Goal: Transaction & Acquisition: Book appointment/travel/reservation

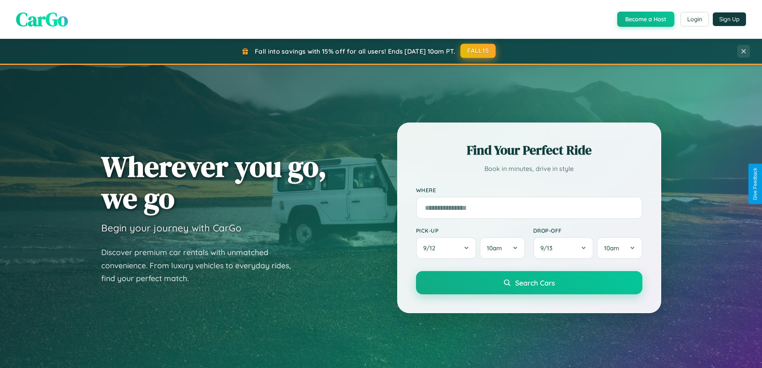
click at [479, 51] on button "FALL15" at bounding box center [478, 51] width 35 height 14
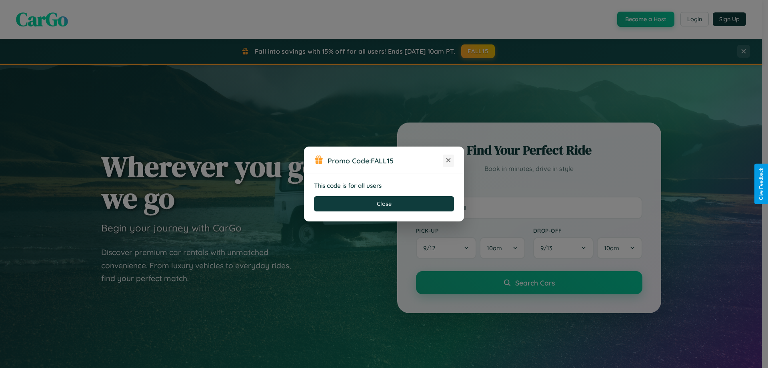
click at [449, 160] on icon at bounding box center [449, 160] width 8 height 8
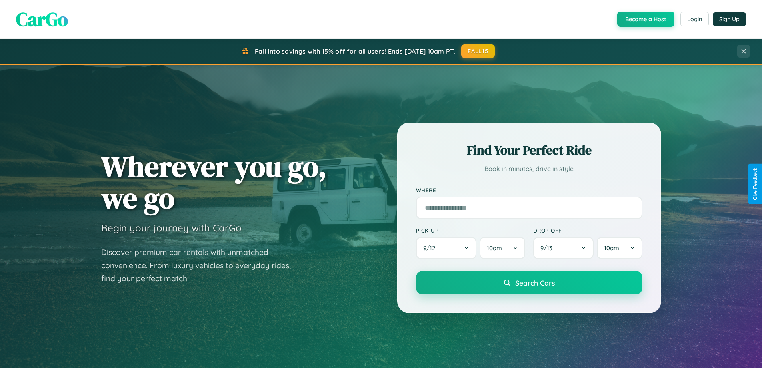
scroll to position [24, 0]
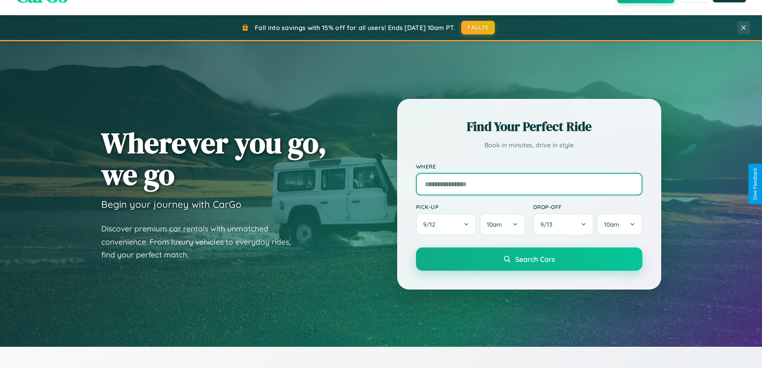
click at [529, 184] on input "text" at bounding box center [529, 184] width 227 height 22
type input "*********"
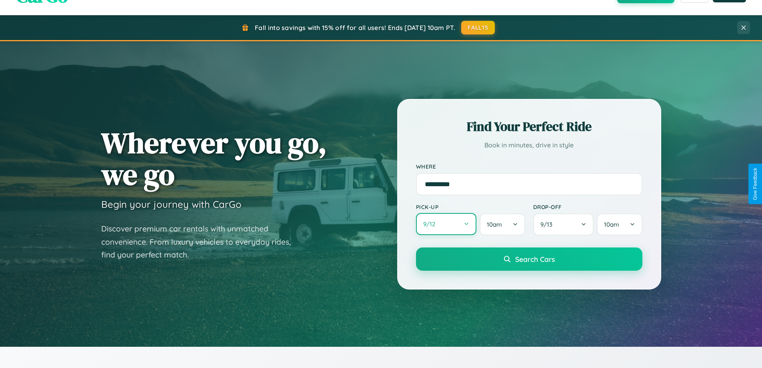
click at [446, 224] on button "9 / 12" at bounding box center [446, 224] width 61 height 22
select select "*"
select select "****"
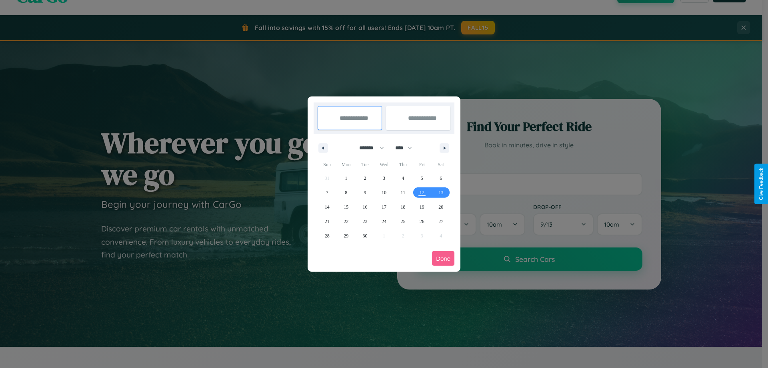
drag, startPoint x: 368, startPoint y: 148, endPoint x: 384, endPoint y: 160, distance: 20.5
click at [368, 148] on select "******* ******** ***** ***** *** **** **** ****** ********* ******* ******** **…" at bounding box center [370, 147] width 34 height 13
select select "*"
drag, startPoint x: 407, startPoint y: 148, endPoint x: 384, endPoint y: 160, distance: 26.5
click at [407, 148] on select "**** **** **** **** **** **** **** **** **** **** **** **** **** **** **** ****…" at bounding box center [403, 147] width 24 height 13
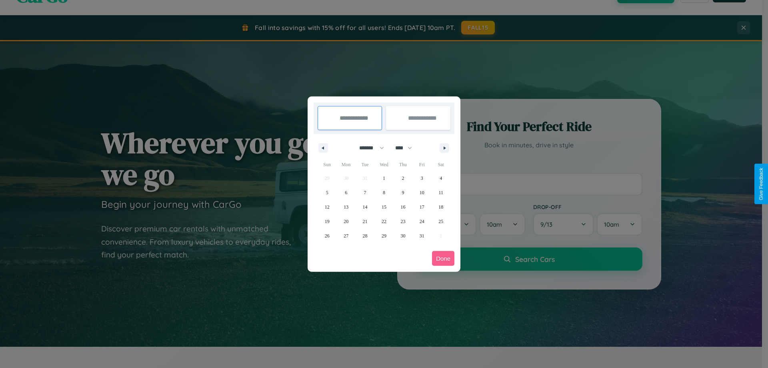
select select "****"
click at [384, 192] on span "7" at bounding box center [384, 192] width 2 height 14
type input "**********"
click at [365, 207] on span "13" at bounding box center [365, 207] width 5 height 14
type input "**********"
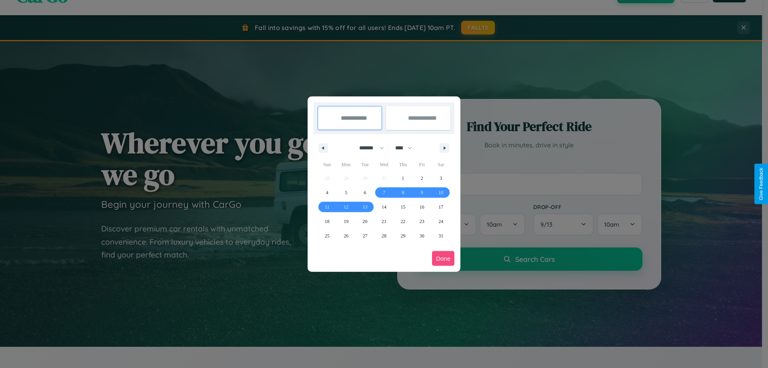
click at [443, 258] on button "Done" at bounding box center [443, 258] width 22 height 15
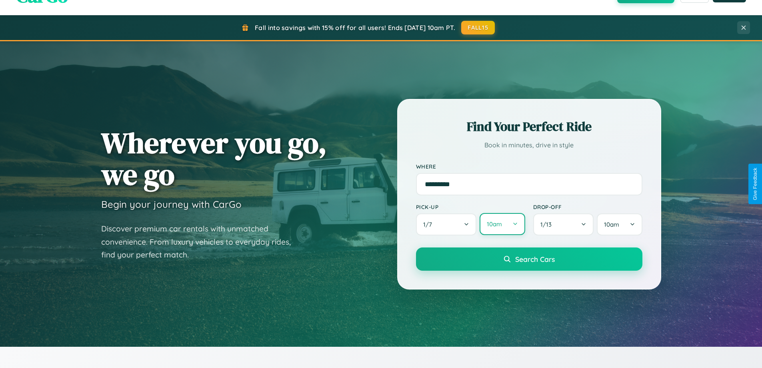
click at [502, 224] on button "10am" at bounding box center [502, 224] width 45 height 22
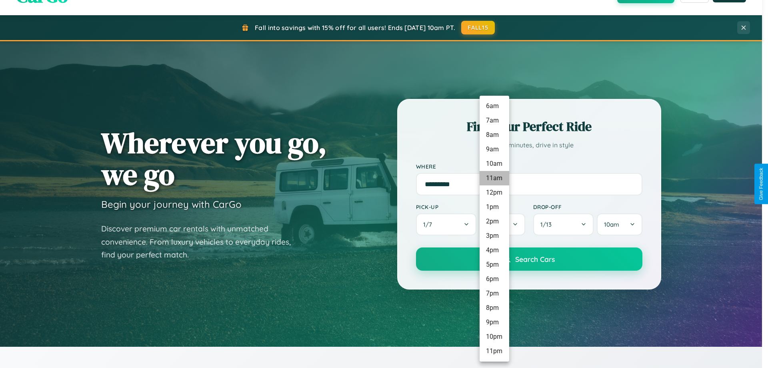
click at [494, 178] on li "11am" at bounding box center [495, 178] width 30 height 14
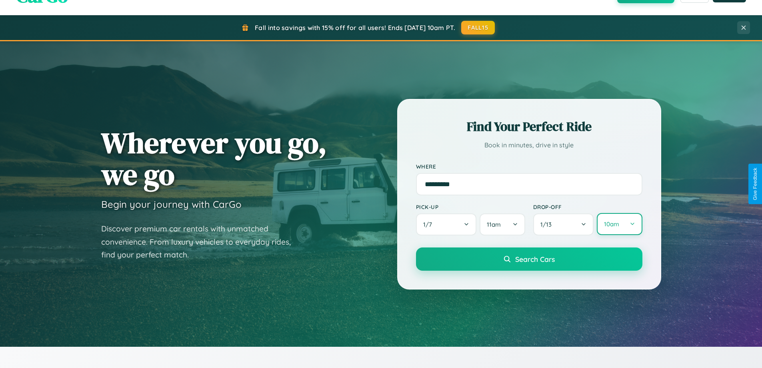
click at [620, 224] on button "10am" at bounding box center [619, 224] width 45 height 22
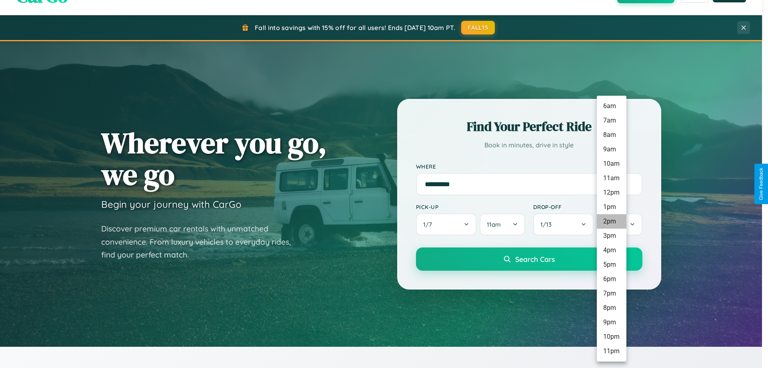
click at [612, 221] on li "2pm" at bounding box center [612, 221] width 30 height 14
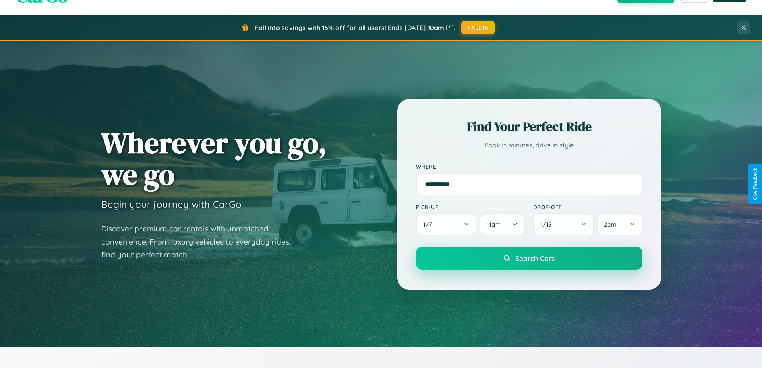
click at [529, 259] on span "Search Cars" at bounding box center [535, 258] width 40 height 9
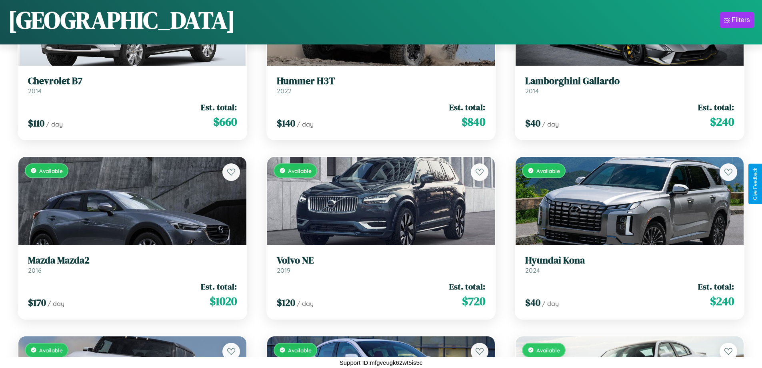
scroll to position [2980, 0]
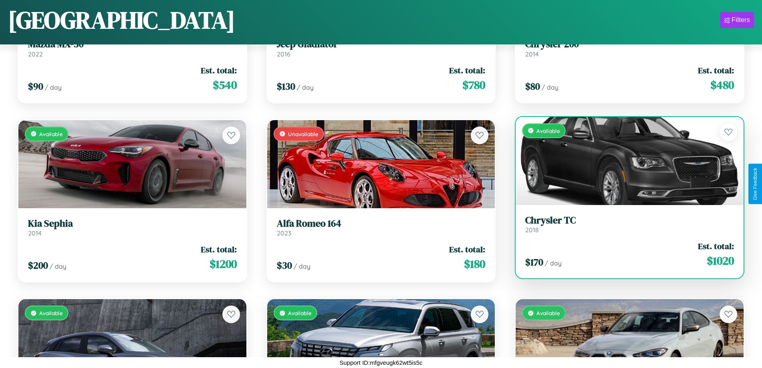
click at [625, 224] on h3 "Chrysler TC" at bounding box center [629, 221] width 209 height 12
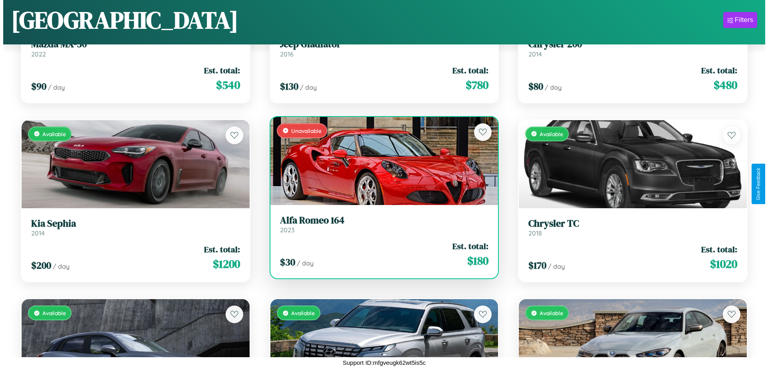
scroll to position [0, 0]
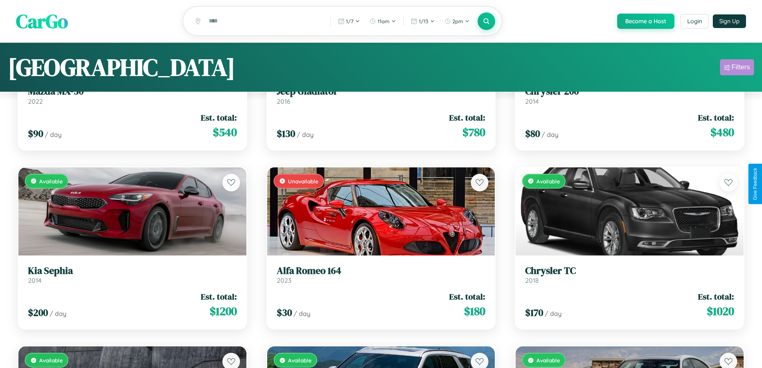
click at [737, 68] on div "Filters" at bounding box center [741, 67] width 18 height 8
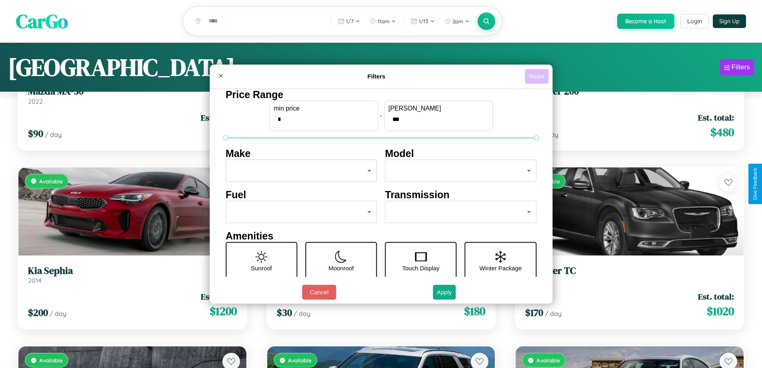
click at [538, 76] on button "Reset" at bounding box center [537, 76] width 24 height 15
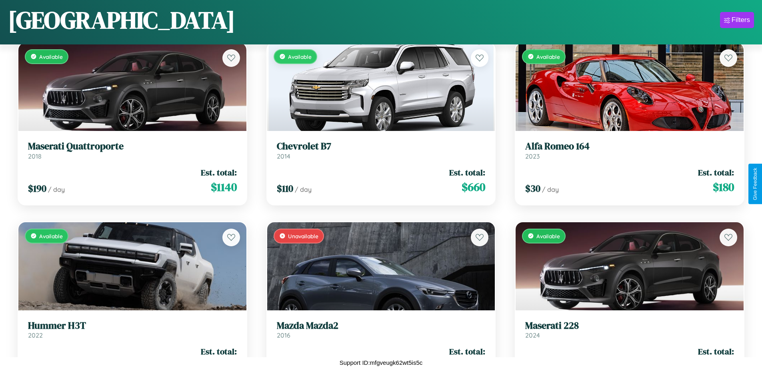
scroll to position [6564, 0]
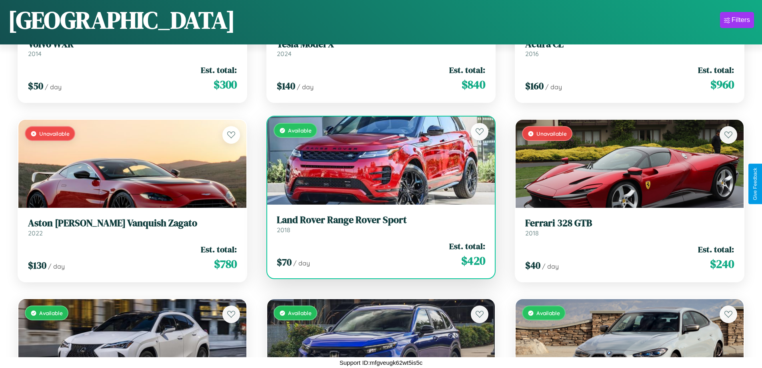
click at [378, 224] on h3 "Land Rover Range Rover Sport" at bounding box center [381, 220] width 209 height 12
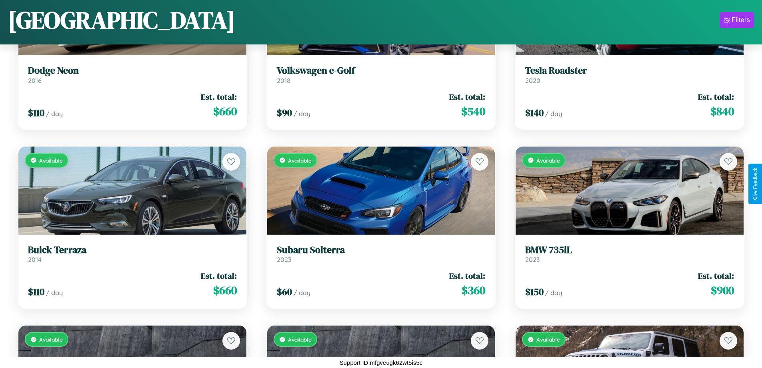
scroll to position [1546, 0]
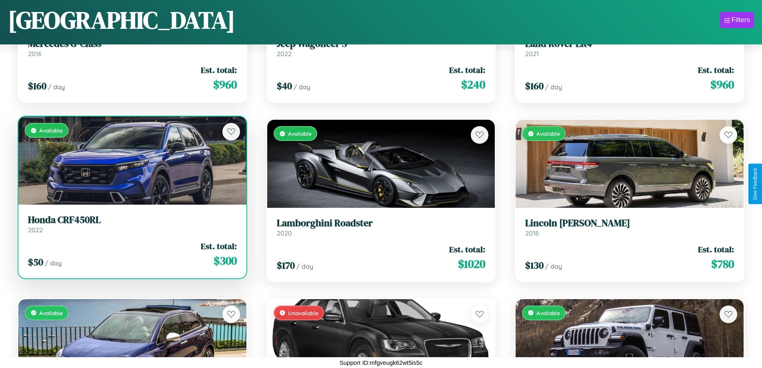
click at [131, 225] on h3 "Honda CRF450RL" at bounding box center [132, 220] width 209 height 12
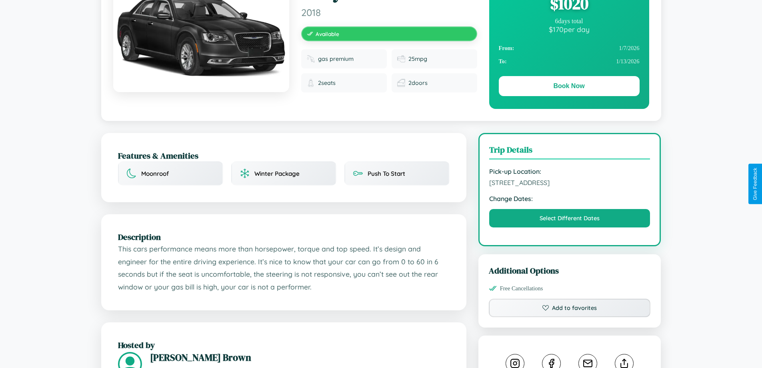
scroll to position [449, 0]
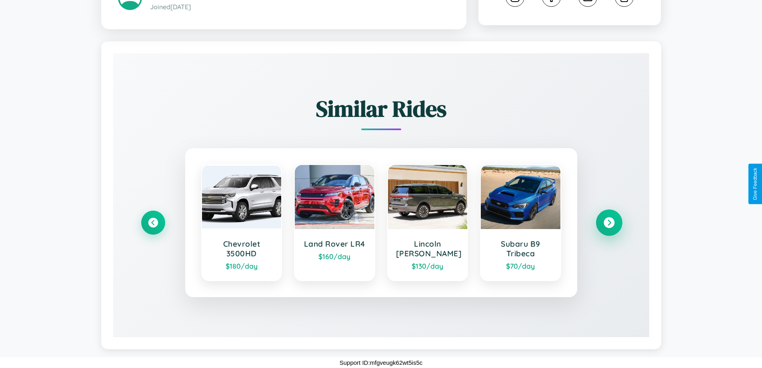
click at [609, 223] on icon at bounding box center [609, 222] width 11 height 11
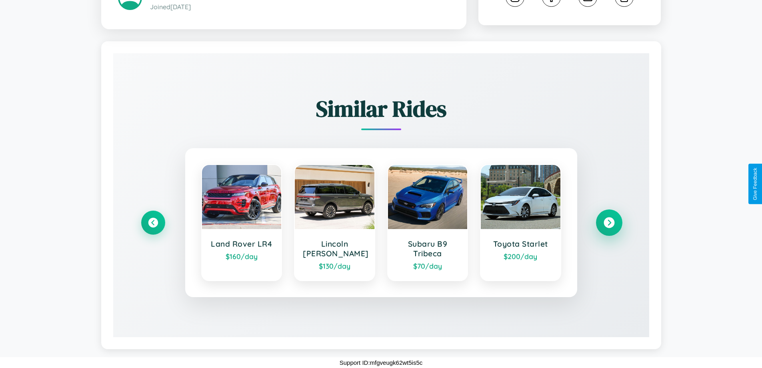
click at [609, 223] on icon at bounding box center [609, 222] width 11 height 11
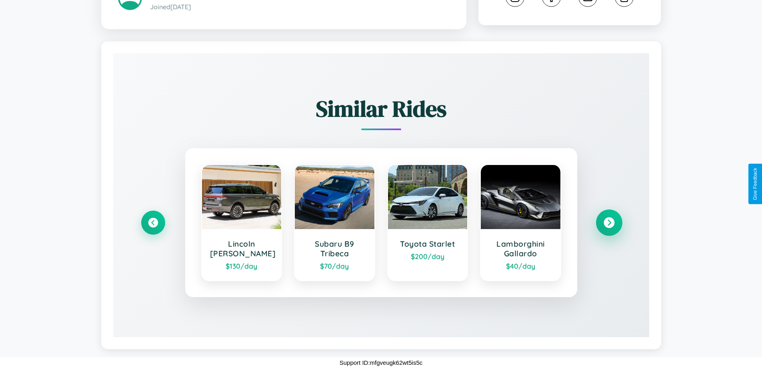
click at [609, 223] on icon at bounding box center [609, 222] width 11 height 11
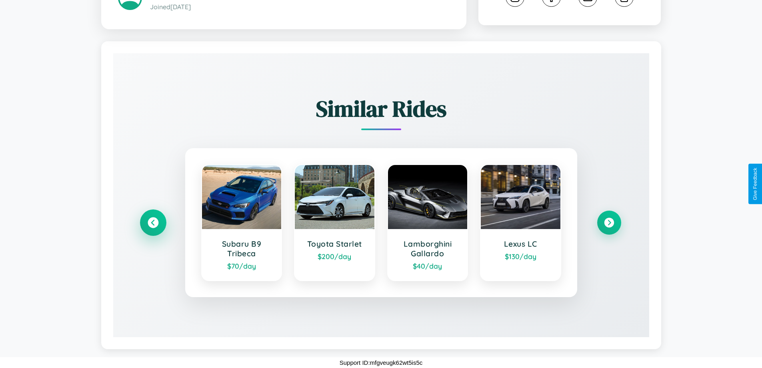
click at [153, 223] on icon at bounding box center [153, 222] width 11 height 11
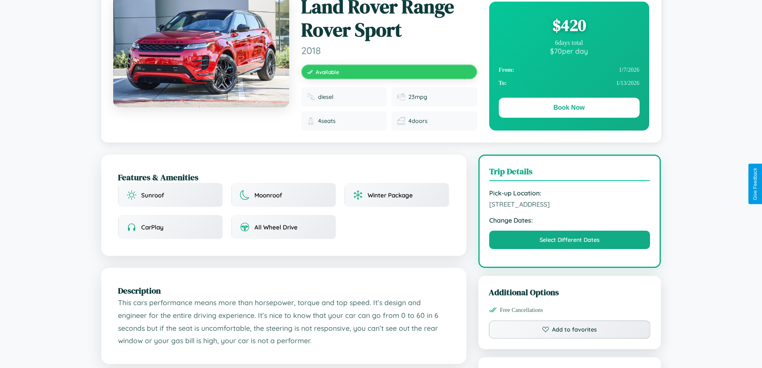
scroll to position [488, 0]
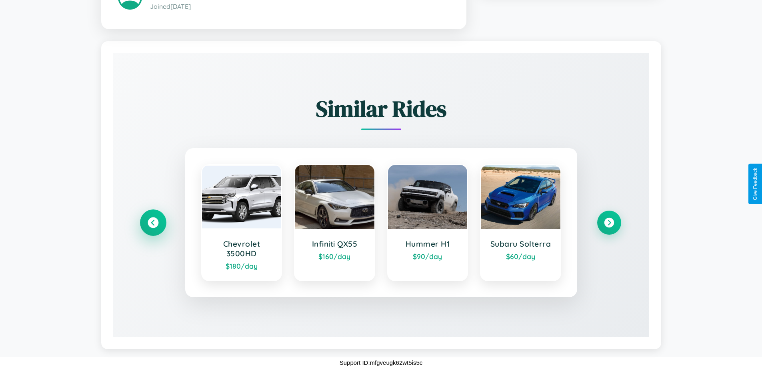
click at [153, 222] on icon at bounding box center [153, 222] width 11 height 11
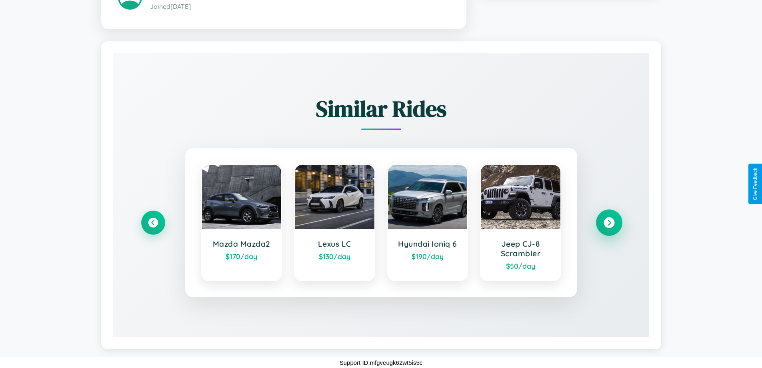
click at [609, 222] on icon at bounding box center [609, 222] width 11 height 11
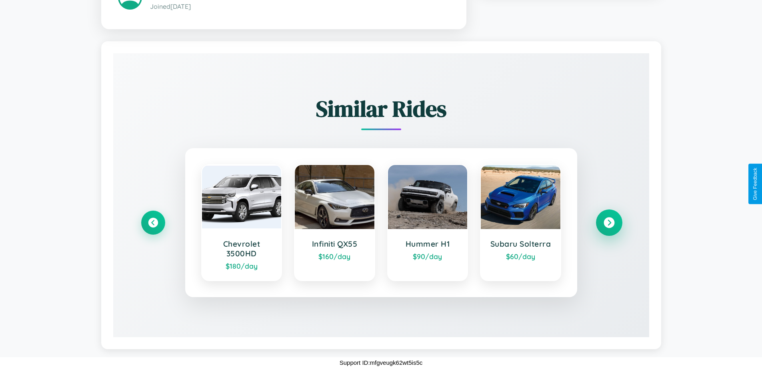
click at [609, 222] on icon at bounding box center [609, 222] width 11 height 11
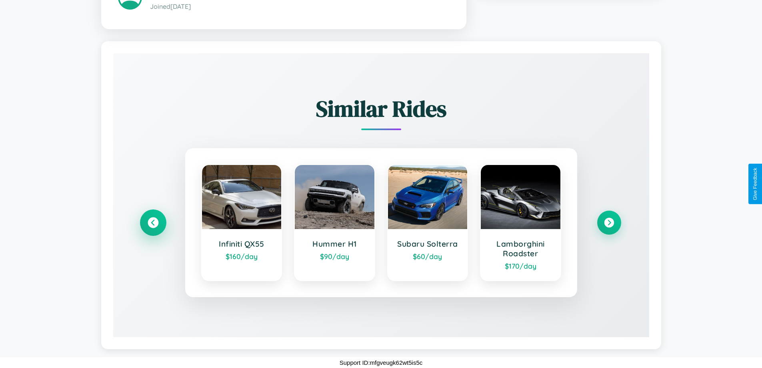
click at [153, 222] on icon at bounding box center [153, 222] width 11 height 11
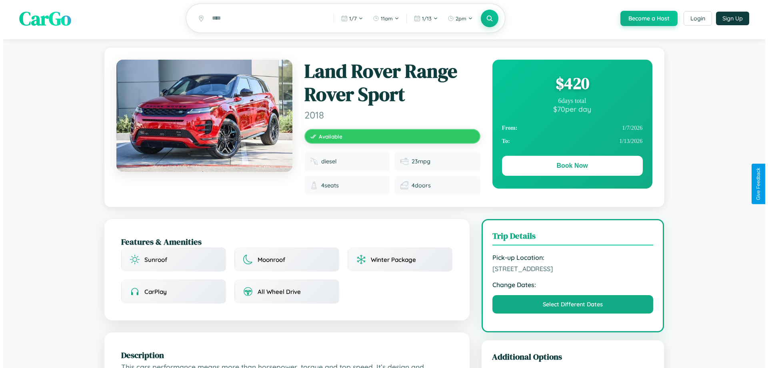
scroll to position [0, 0]
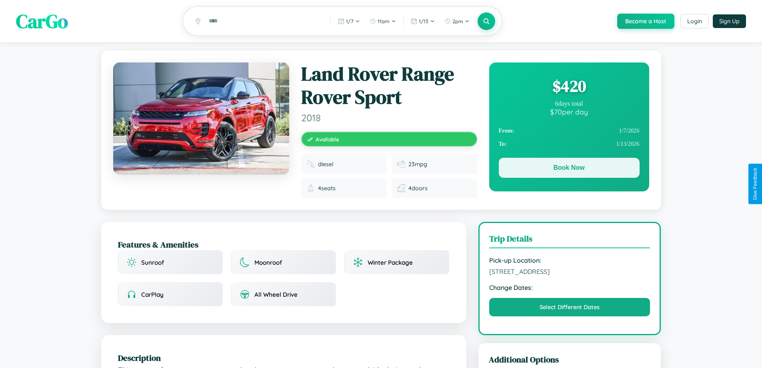
click at [569, 169] on button "Book Now" at bounding box center [569, 168] width 141 height 20
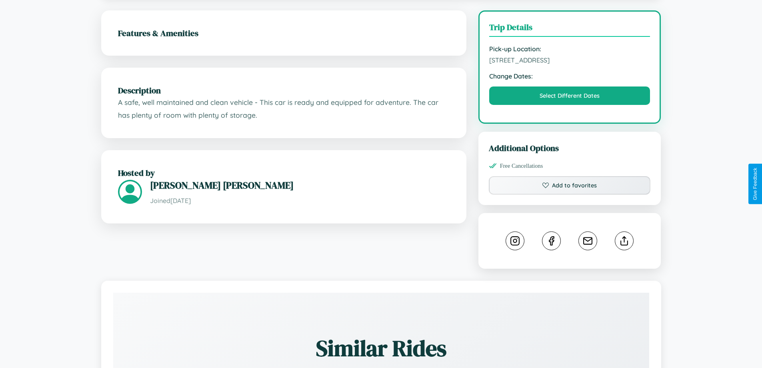
scroll to position [208, 0]
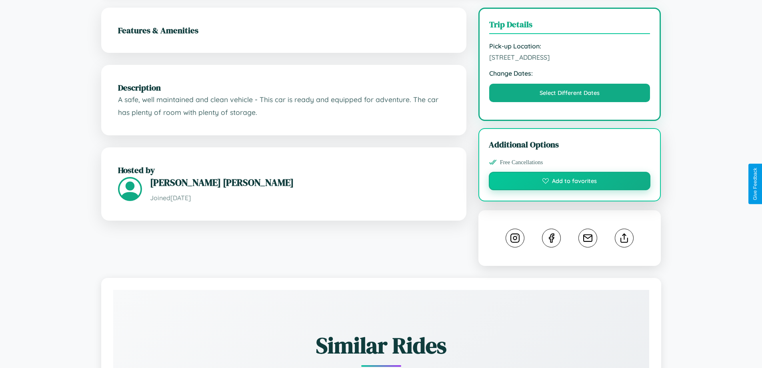
click at [570, 182] on button "Add to favorites" at bounding box center [570, 181] width 162 height 18
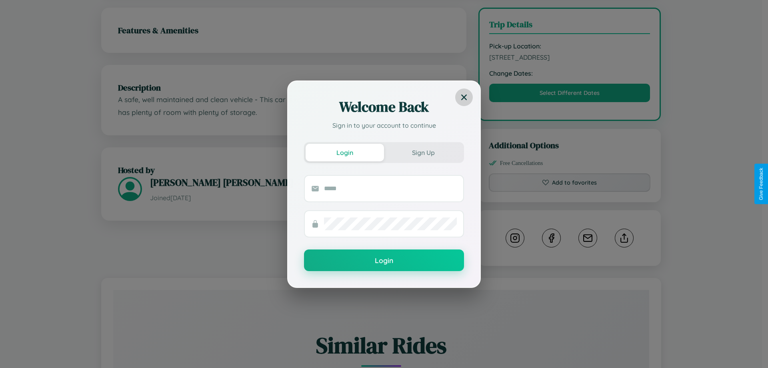
click at [464, 97] on icon at bounding box center [464, 97] width 6 height 6
